Goal: Transaction & Acquisition: Purchase product/service

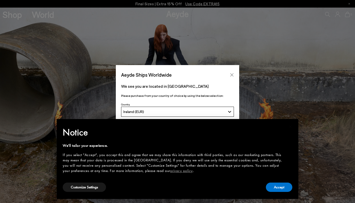
click at [234, 73] on icon "Close" at bounding box center [232, 75] width 4 height 4
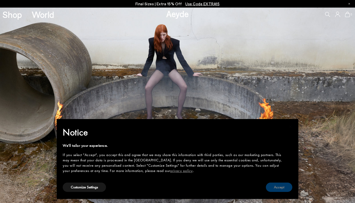
click at [284, 190] on button "Accept" at bounding box center [279, 186] width 26 height 9
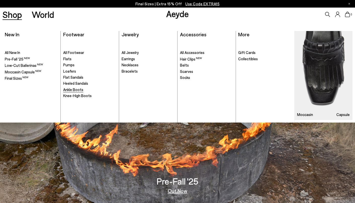
click at [74, 89] on span "Ankle Boots" at bounding box center [73, 89] width 20 height 5
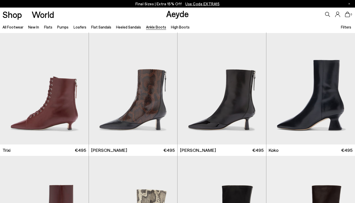
scroll to position [123, 0]
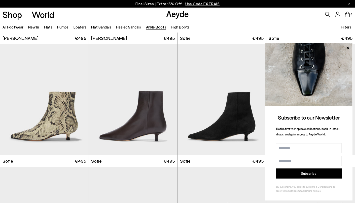
scroll to position [482, 0]
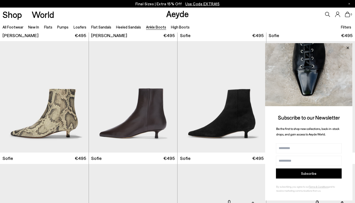
click at [345, 49] on icon at bounding box center [348, 48] width 7 height 7
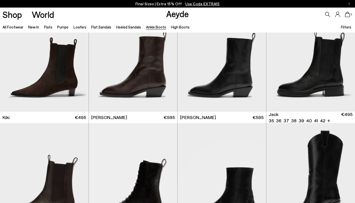
scroll to position [768, 0]
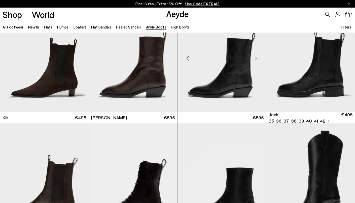
click at [225, 92] on img at bounding box center [222, 56] width 89 height 111
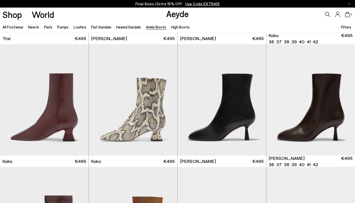
scroll to position [233, 0]
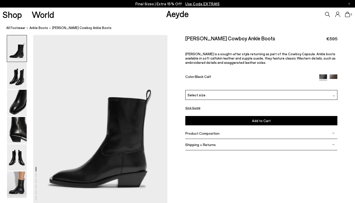
scroll to position [113, 0]
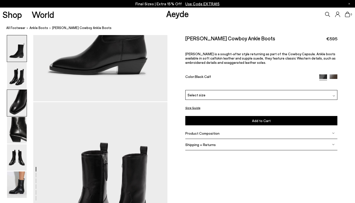
click at [19, 105] on img at bounding box center [17, 103] width 20 height 26
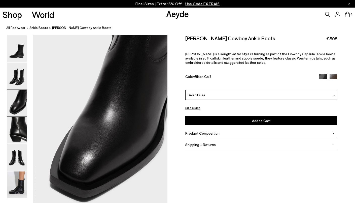
scroll to position [360, 0]
click at [11, 178] on img at bounding box center [17, 184] width 20 height 26
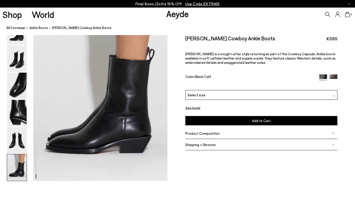
scroll to position [934, 0]
